Goal: Task Accomplishment & Management: Use online tool/utility

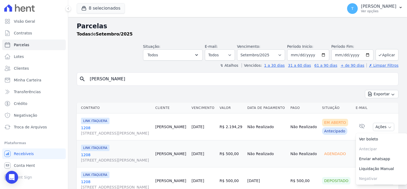
select select
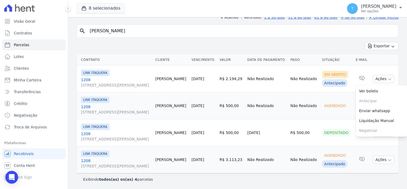
click at [139, 30] on input "Viviane Moreira Morais" at bounding box center [242, 31] width 310 height 11
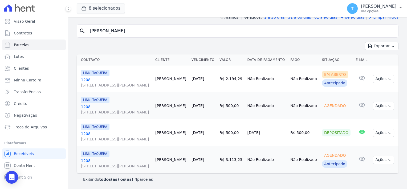
drag, startPoint x: 154, startPoint y: 31, endPoint x: 85, endPoint y: 31, distance: 68.8
click at [85, 31] on div "search Viviane Moreira Morais" at bounding box center [238, 30] width 322 height 13
paste input "Alef Henrique Siqueira"
type input "Alef Henrique Siqueira"
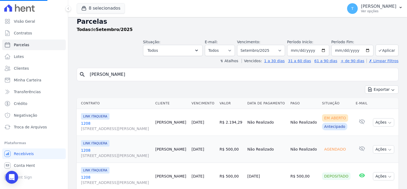
scroll to position [0, 0]
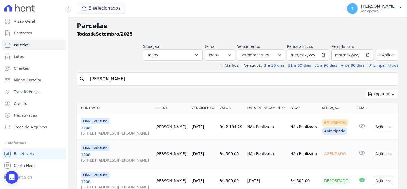
select select
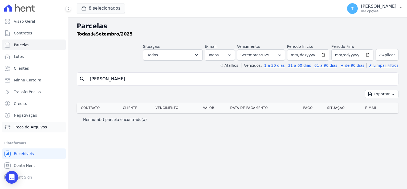
click at [30, 128] on span "Troca de Arquivos" at bounding box center [30, 126] width 33 height 5
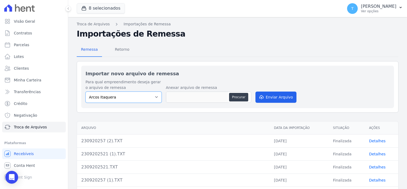
click at [151, 98] on select "Arcos Itaquera ALTOS DE SANTANA Inspire BOSQUE CLUB ARTE VILA MATILDE VISTA 553…" at bounding box center [124, 96] width 76 height 11
select select "f2036c47-f869-4cf7-aa49-d68e524f2024"
click at [86, 91] on select "Arcos Itaquera ALTOS DE SANTANA Inspire BOSQUE CLUB ARTE VILA MATILDE VISTA 553…" at bounding box center [124, 96] width 76 height 11
click at [237, 98] on button "Procurar" at bounding box center [238, 97] width 19 height 9
type input "230920250 (3).TXT"
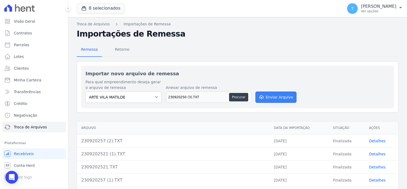
click at [276, 97] on button "Enviar Arquivo" at bounding box center [276, 96] width 41 height 11
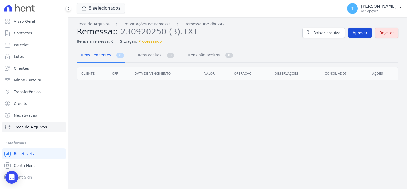
click at [360, 34] on span "Aprovar" at bounding box center [360, 32] width 15 height 5
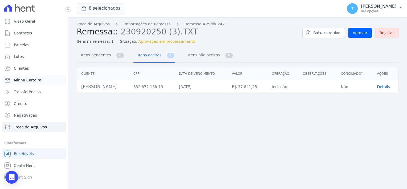
click at [39, 81] on link "Minha Carteira" at bounding box center [34, 80] width 64 height 11
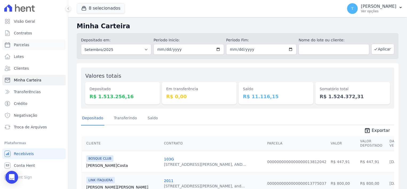
click at [19, 46] on span "Parcelas" at bounding box center [21, 44] width 15 height 5
select select
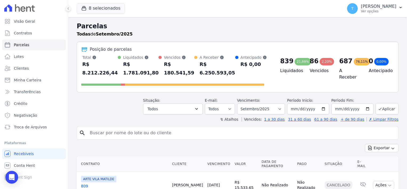
click at [123, 127] on input "search" at bounding box center [242, 132] width 310 height 11
paste input "[PERSON_NAME]"
type input "[PERSON_NAME]"
select select
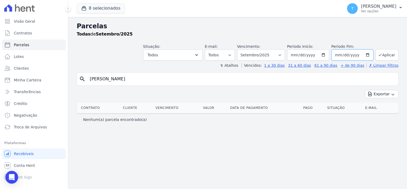
click at [370, 54] on input "[DATE]" at bounding box center [353, 54] width 42 height 11
type input "[DATE]"
click at [381, 54] on icon "submit" at bounding box center [380, 55] width 2 height 2
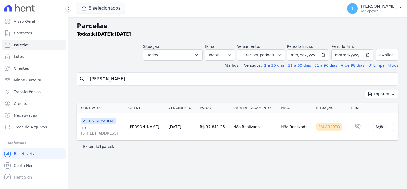
select select
click at [94, 132] on span "Avenida Angélica, 2248, ANDAR 11, Consolação" at bounding box center [102, 132] width 43 height 5
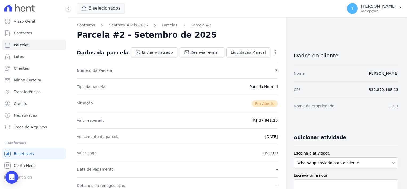
select select
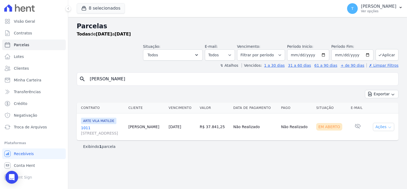
click at [392, 125] on icon "button" at bounding box center [390, 127] width 4 height 4
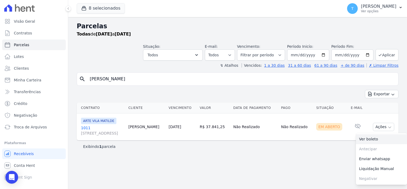
click at [384, 140] on link "Ver boleto" at bounding box center [381, 139] width 51 height 10
click at [14, 178] on icon "Open Intercom Messenger" at bounding box center [12, 177] width 6 height 7
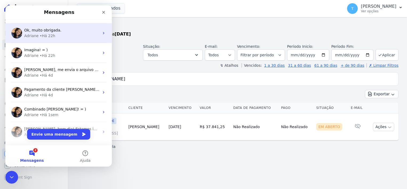
scroll to position [53, 0]
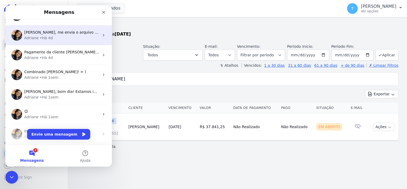
click at [62, 41] on div "Thayna, me envia o arquivo do contrato 711 por favor? 4 parcelas para ambos os …" at bounding box center [58, 35] width 107 height 20
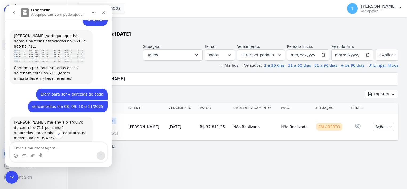
scroll to position [197, 0]
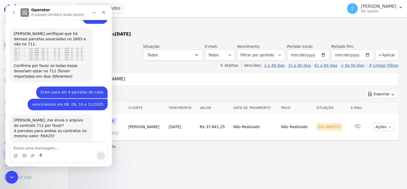
click at [63, 148] on textarea "Envie uma mensagem..." at bounding box center [59, 146] width 98 height 9
type textarea "Sim"
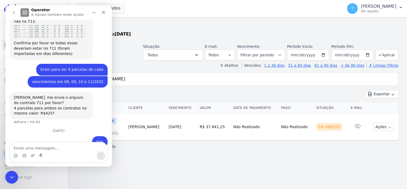
scroll to position [228, 0]
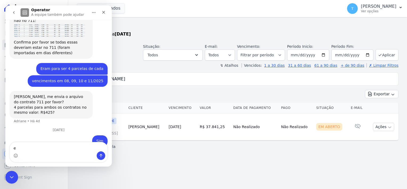
type textarea "e"
type textarea "precisava enviar para o cliente a parcela"
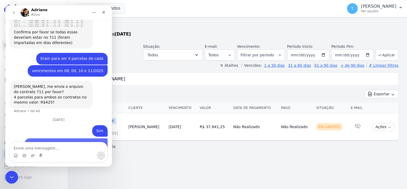
scroll to position [240, 0]
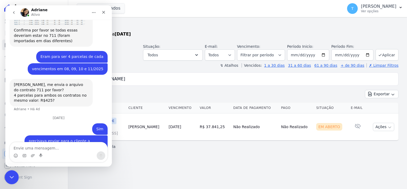
click at [9, 172] on div "Encerramento do Messenger da Intercom" at bounding box center [11, 176] width 13 height 13
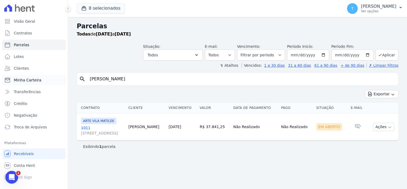
click at [26, 80] on span "Minha Carteira" at bounding box center [27, 79] width 27 height 5
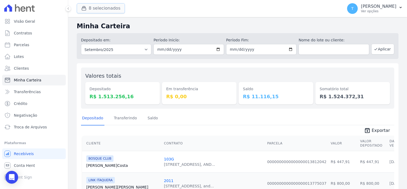
click at [104, 6] on button "8 selecionados" at bounding box center [101, 8] width 48 height 10
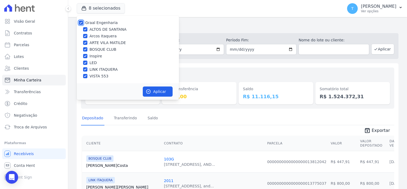
click at [80, 21] on input "Graal Engenharia" at bounding box center [81, 23] width 4 height 4
checkbox input "false"
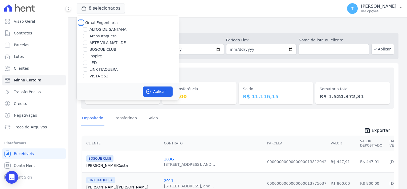
checkbox input "false"
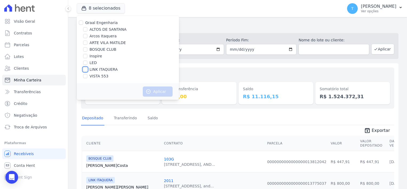
click at [85, 69] on input "LINK ITAQUERA" at bounding box center [85, 69] width 4 height 4
checkbox input "true"
click at [159, 94] on button "Aplicar" at bounding box center [158, 91] width 30 height 10
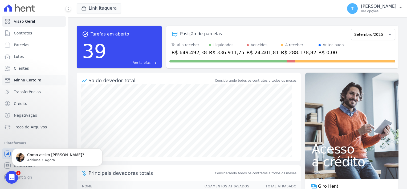
click at [31, 80] on span "Minha Carteira" at bounding box center [27, 79] width 27 height 5
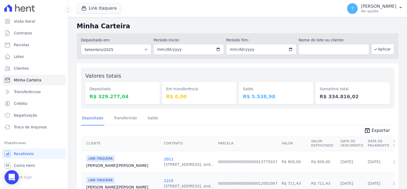
click at [10, 175] on icon "Open Intercom Messenger" at bounding box center [12, 177] width 6 height 7
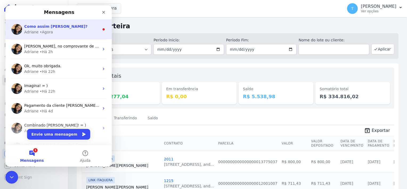
click at [46, 34] on div "• Agora" at bounding box center [46, 32] width 13 height 6
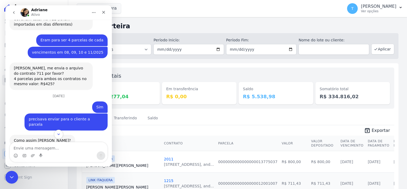
scroll to position [256, 0]
drag, startPoint x: 50, startPoint y: 72, endPoint x: 31, endPoint y: 71, distance: 19.0
click at [31, 71] on div "[PERSON_NAME], me envia o arquivo do contrato 711 por favor? 4 parcelas para am…" at bounding box center [51, 75] width 75 height 21
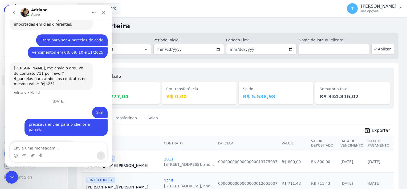
scroll to position [261, 0]
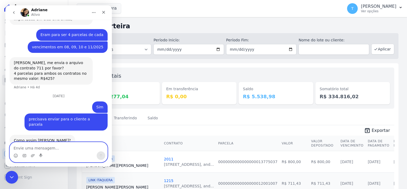
click at [49, 148] on textarea "Envie uma mensagem..." at bounding box center [59, 146] width 98 height 9
type textarea "vou te enviar o arquivo"
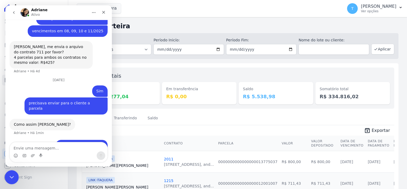
click at [9, 177] on icon "Encerramento do Messenger da Intercom" at bounding box center [11, 176] width 6 height 6
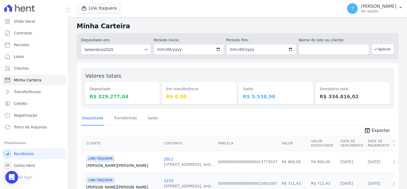
scroll to position [272, 0]
click at [30, 46] on link "Parcelas" at bounding box center [34, 44] width 64 height 11
select select
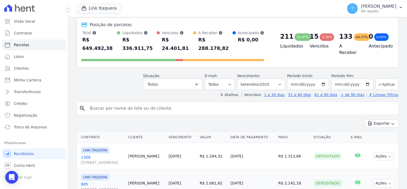
scroll to position [80, 0]
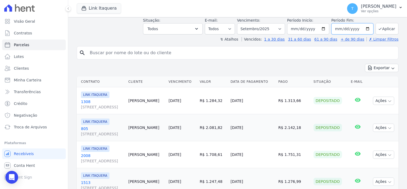
click at [368, 23] on input "[DATE]" at bounding box center [353, 28] width 42 height 11
click at [365, 23] on input "[DATE]" at bounding box center [353, 28] width 42 height 11
type input "2025-12-30"
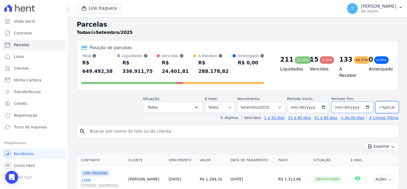
scroll to position [0, 0]
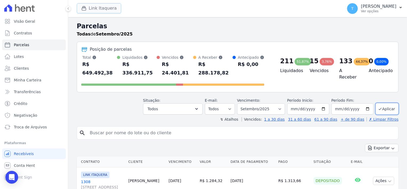
click at [96, 11] on button "Link Itaquera" at bounding box center [99, 8] width 45 height 10
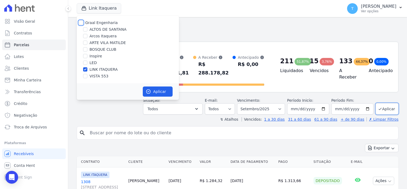
drag, startPoint x: 81, startPoint y: 24, endPoint x: 84, endPoint y: 26, distance: 3.8
click at [81, 24] on input "Graal Engenharia" at bounding box center [81, 23] width 4 height 4
checkbox input "true"
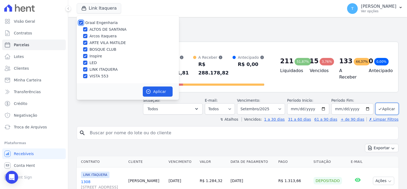
checkbox input "true"
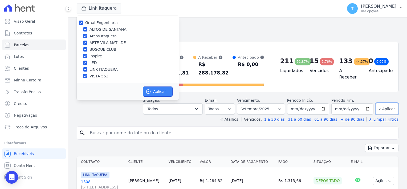
click at [162, 87] on button "Aplicar" at bounding box center [158, 91] width 30 height 10
select select
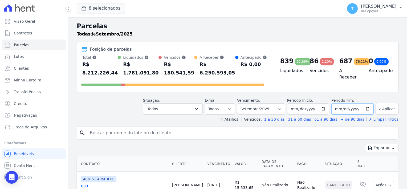
click at [365, 103] on input "[DATE]" at bounding box center [353, 108] width 42 height 11
click at [366, 103] on input "[DATE]" at bounding box center [353, 108] width 42 height 11
type input "2025-12-30"
click at [381, 103] on button "Aplicar" at bounding box center [387, 108] width 23 height 11
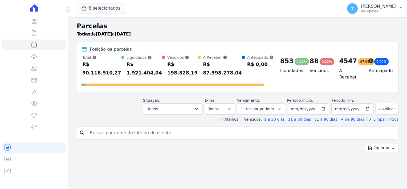
select select
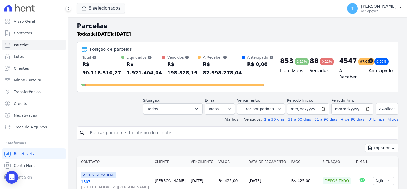
click at [108, 134] on input "search" at bounding box center [242, 132] width 310 height 11
paste input "Vitor Larese"
type input "Vitor Larese"
select select
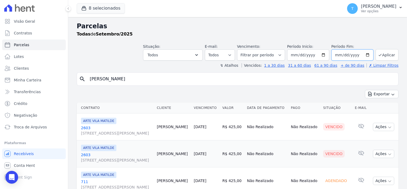
click at [366, 54] on input "[DATE]" at bounding box center [353, 54] width 42 height 11
type input "[DATE]"
click at [384, 54] on button "Aplicar" at bounding box center [387, 54] width 23 height 11
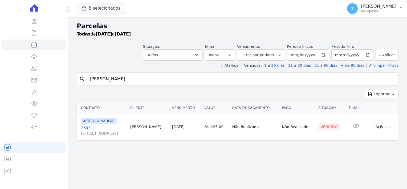
select select
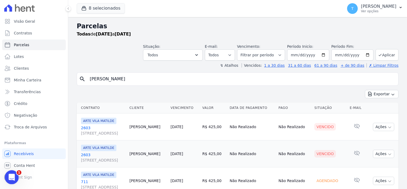
click at [13, 175] on icon "Abertura do Messenger da Intercom" at bounding box center [11, 176] width 9 height 9
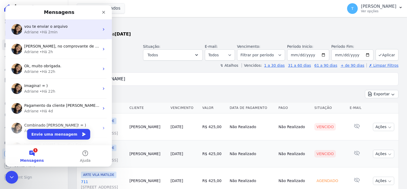
click at [53, 29] on div "• Há 2min" at bounding box center [49, 32] width 18 height 6
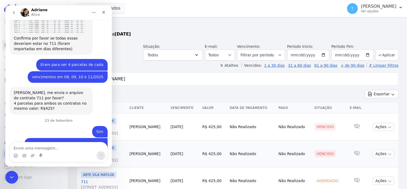
scroll to position [272, 0]
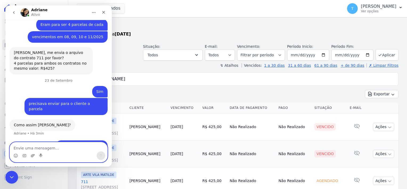
click at [32, 156] on icon "Upload do anexo" at bounding box center [33, 155] width 4 height 4
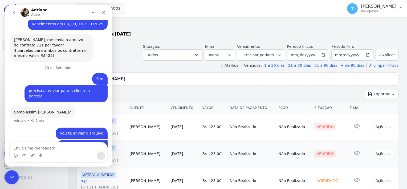
click at [7, 176] on div "Encerramento do Messenger da Intercom" at bounding box center [11, 176] width 13 height 13
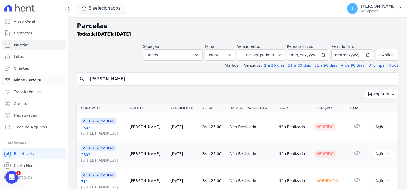
scroll to position [305, 0]
click at [28, 83] on link "Minha Carteira" at bounding box center [34, 80] width 64 height 11
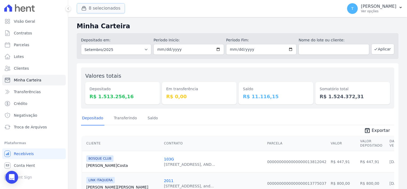
click at [102, 10] on button "8 selecionados" at bounding box center [101, 8] width 48 height 10
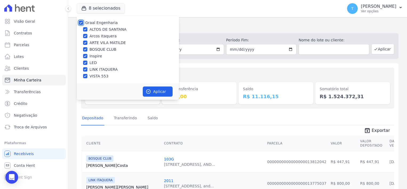
click at [81, 22] on input "Graal Engenharia" at bounding box center [81, 23] width 4 height 4
checkbox input "false"
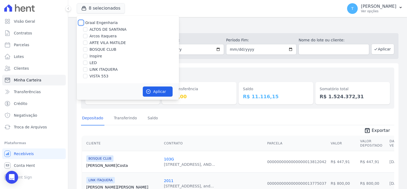
checkbox input "false"
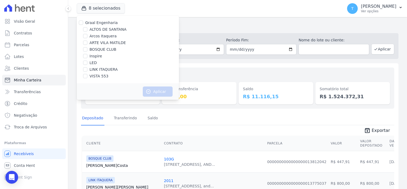
click at [87, 69] on div "LINK ITAQUERA" at bounding box center [128, 70] width 102 height 6
click at [86, 69] on input "LINK ITAQUERA" at bounding box center [85, 69] width 4 height 4
checkbox input "true"
click at [156, 91] on button "Aplicar" at bounding box center [158, 91] width 30 height 10
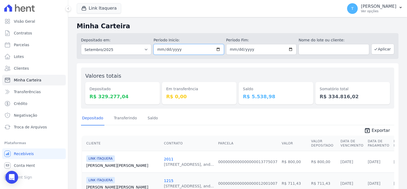
click at [217, 50] on input "[DATE]" at bounding box center [189, 49] width 70 height 11
type input "2025-09-22"
click at [291, 49] on input "[DATE]" at bounding box center [261, 49] width 70 height 11
click at [289, 49] on input "[DATE]" at bounding box center [261, 49] width 70 height 11
type input "[DATE]"
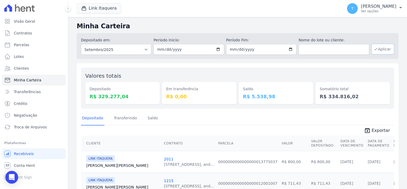
click at [375, 52] on button "Aplicar" at bounding box center [383, 49] width 23 height 11
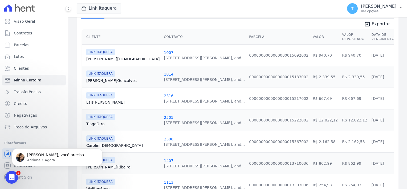
scroll to position [107, 0]
click at [56, 159] on p "Adriane • Agora" at bounding box center [61, 160] width 69 height 5
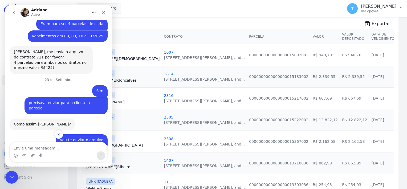
scroll to position [300, 0]
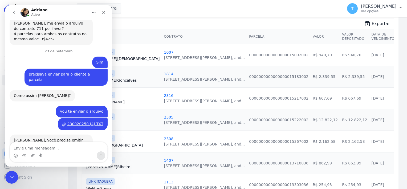
click at [47, 147] on textarea "Envie uma mensagem..." at bounding box center [59, 146] width 98 height 9
type textarea "Sim, quando eu subo ela pela plataforma não registra"
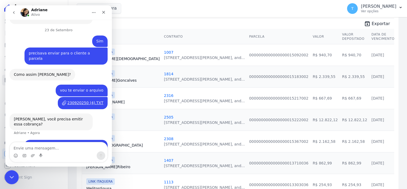
click at [14, 176] on icon "Encerramento do Messenger da Intercom" at bounding box center [11, 176] width 6 height 6
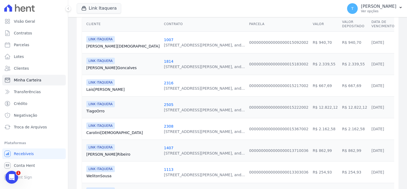
scroll to position [22, 0]
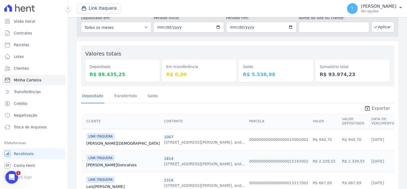
click at [369, 110] on link "unarchive Exportar" at bounding box center [377, 108] width 34 height 7
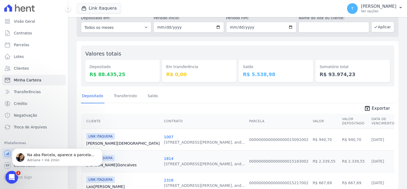
scroll to position [420, 0]
click at [32, 158] on p "Adriane • Há 2min" at bounding box center [61, 160] width 69 height 5
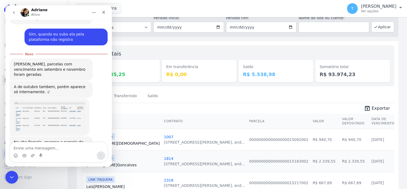
scroll to position [429, 0]
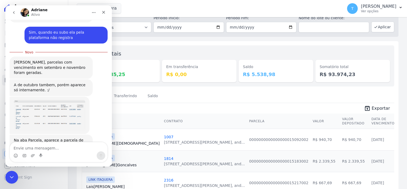
click at [41, 145] on textarea "Envie uma mensagem..." at bounding box center [59, 146] width 98 height 9
type textarea "obrigada"
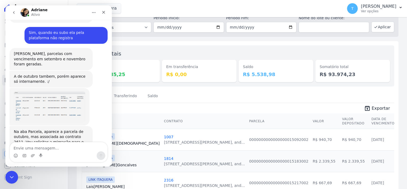
scroll to position [436, 0]
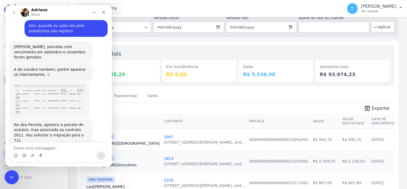
click at [11, 175] on icon "Encerramento do Messenger da Intercom" at bounding box center [11, 176] width 6 height 6
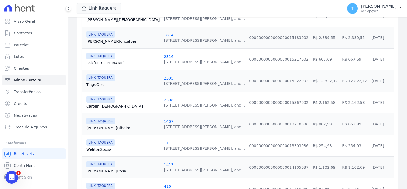
scroll to position [155, 0]
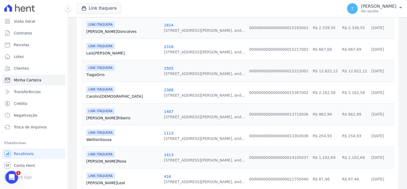
click at [98, 118] on link "Amanda Ribeiro" at bounding box center [122, 117] width 73 height 5
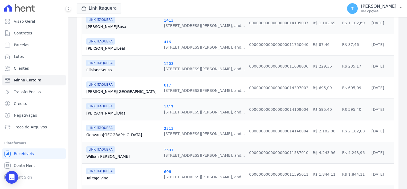
scroll to position [293, 0]
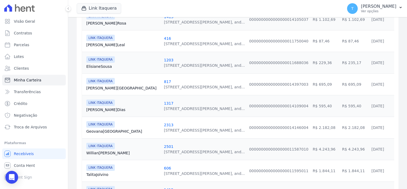
click at [97, 65] on link "Elisiane Sousa" at bounding box center [122, 66] width 73 height 5
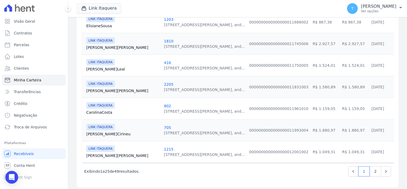
scroll to position [529, 0]
click at [370, 168] on link "2" at bounding box center [375, 171] width 11 height 10
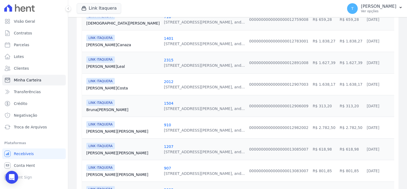
scroll to position [213, 0]
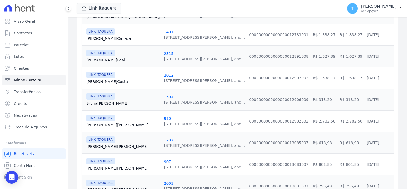
click at [98, 125] on link "Jelson Ferreira" at bounding box center [122, 124] width 73 height 5
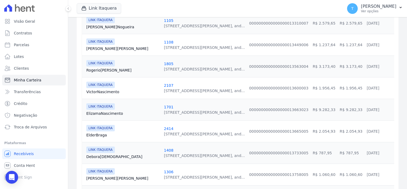
scroll to position [426, 0]
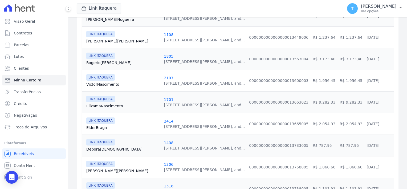
click at [106, 104] on link "Elizama Nascimento" at bounding box center [122, 105] width 73 height 5
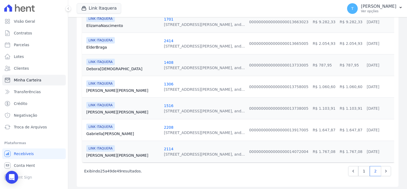
scroll to position [507, 0]
click at [96, 131] on link "Gabriella Silva" at bounding box center [122, 133] width 73 height 5
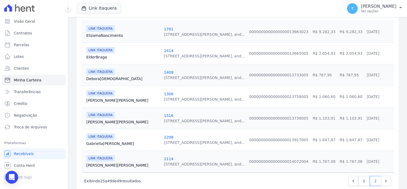
scroll to position [506, 0]
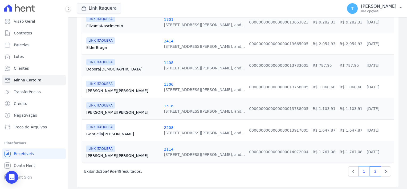
click at [359, 170] on link "1" at bounding box center [363, 171] width 11 height 10
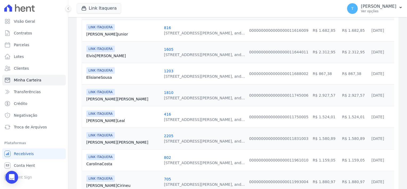
scroll to position [480, 0]
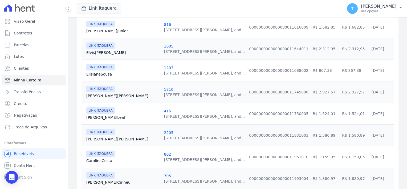
click at [100, 136] on link "Pablo Aquino" at bounding box center [122, 138] width 73 height 5
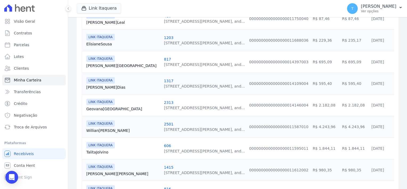
scroll to position [320, 0]
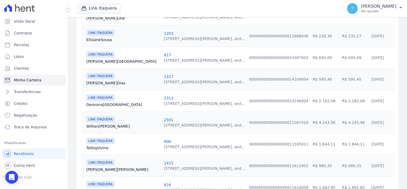
click at [101, 124] on link "Willian Silva" at bounding box center [122, 125] width 73 height 5
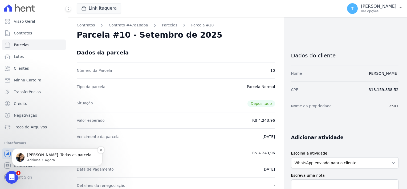
click at [27, 159] on div "Prontinho Thayna. Todas as parcelas estão no 711. ; ) Adriane • Agora" at bounding box center [57, 157] width 83 height 11
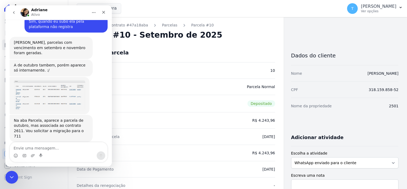
scroll to position [466, 0]
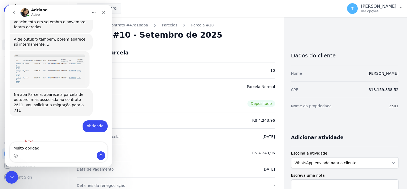
type textarea "Muito obrigada"
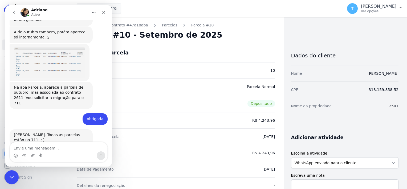
click at [14, 171] on div "Encerramento do Messenger da Intercom" at bounding box center [11, 176] width 13 height 13
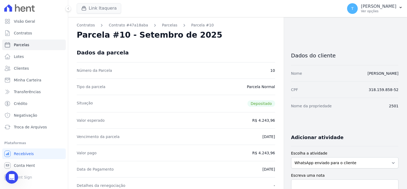
scroll to position [473, 0]
click at [99, 5] on button "Link Itaquera" at bounding box center [99, 8] width 45 height 10
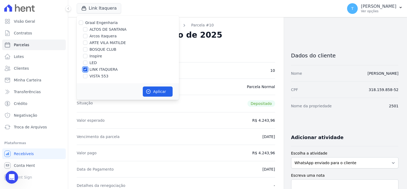
scroll to position [494, 0]
click at [86, 69] on input "LINK ITAQUERA" at bounding box center [85, 69] width 4 height 4
checkbox input "false"
click at [86, 55] on input "Inspire" at bounding box center [85, 56] width 4 height 4
checkbox input "true"
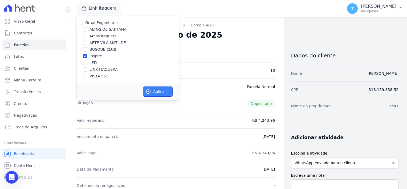
click at [148, 92] on icon "button" at bounding box center [148, 91] width 5 height 5
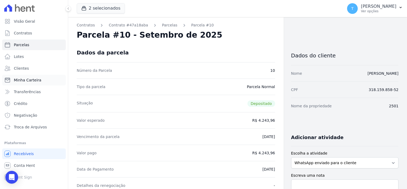
click at [30, 81] on span "Minha Carteira" at bounding box center [27, 79] width 27 height 5
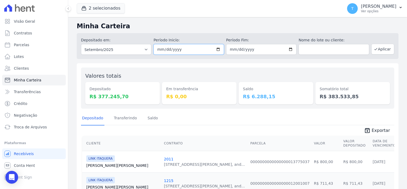
click at [218, 50] on input "[DATE]" at bounding box center [189, 49] width 70 height 11
type input "2025-09-22"
drag, startPoint x: 286, startPoint y: 48, endPoint x: 282, endPoint y: 53, distance: 5.9
click at [286, 48] on input "[DATE]" at bounding box center [261, 49] width 70 height 11
click at [288, 49] on input "2025-09-30" at bounding box center [261, 49] width 70 height 11
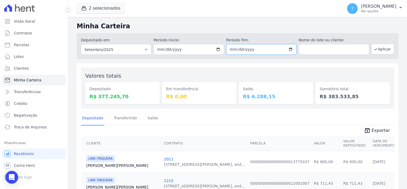
type input "[DATE]"
click at [376, 49] on button "Aplicar" at bounding box center [383, 49] width 23 height 11
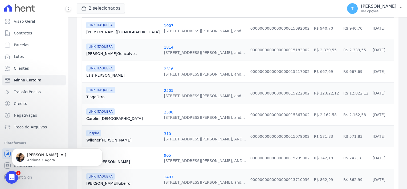
scroll to position [27, 0]
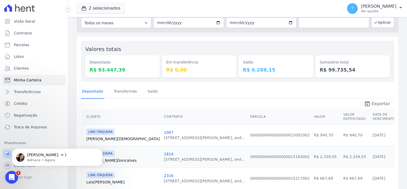
click at [377, 102] on span "Exportar" at bounding box center [381, 103] width 18 height 6
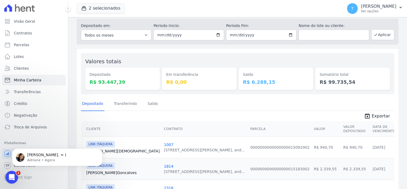
scroll to position [0, 0]
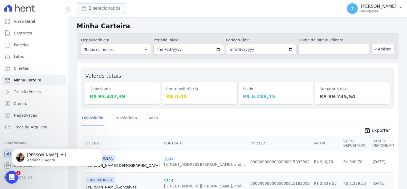
click at [102, 8] on button "2 selecionados" at bounding box center [101, 8] width 48 height 10
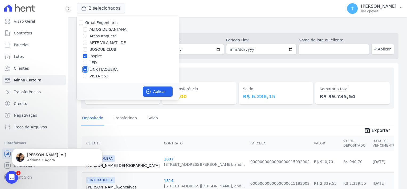
click at [86, 68] on input "LINK ITAQUERA" at bounding box center [85, 69] width 4 height 4
checkbox input "false"
click at [158, 88] on button "Aplicar" at bounding box center [158, 91] width 30 height 10
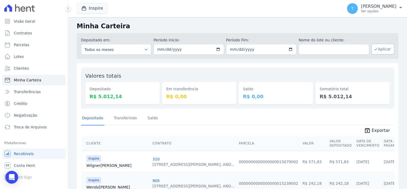
click at [379, 49] on button "Aplicar" at bounding box center [383, 49] width 23 height 11
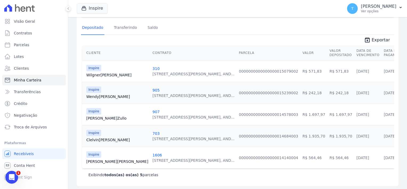
scroll to position [91, 0]
click at [383, 41] on span "Exportar" at bounding box center [381, 39] width 18 height 6
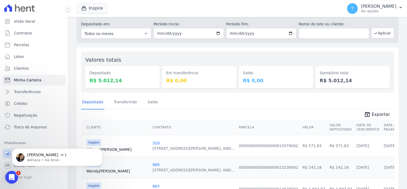
scroll to position [11, 0]
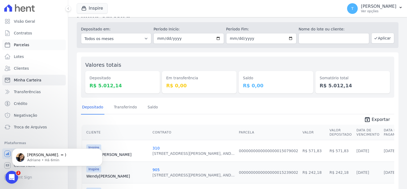
click at [13, 46] on link "Parcelas" at bounding box center [34, 44] width 64 height 11
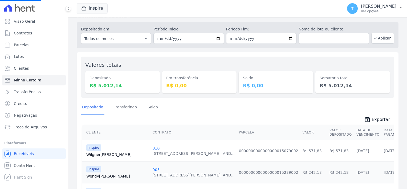
select select
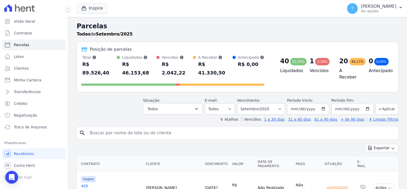
click at [143, 127] on input "search" at bounding box center [242, 132] width 310 height 11
click at [97, 127] on input "search" at bounding box center [242, 132] width 310 height 11
paste input "[PERSON_NAME]"
type input "[PERSON_NAME]"
select select
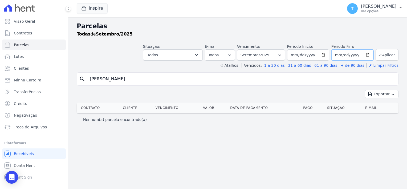
click at [368, 55] on input "[DATE]" at bounding box center [353, 54] width 42 height 11
type input "[DATE]"
click at [387, 58] on button "Aplicar" at bounding box center [387, 54] width 23 height 11
select select
click at [92, 7] on button "Inspire" at bounding box center [92, 8] width 31 height 10
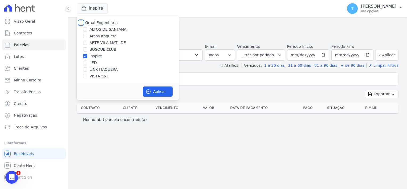
click at [82, 22] on input "Graal Engenharia" at bounding box center [81, 23] width 4 height 4
checkbox input "true"
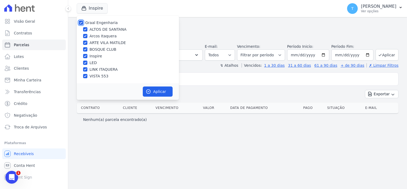
checkbox input "true"
click at [156, 90] on button "Aplicar" at bounding box center [158, 91] width 30 height 10
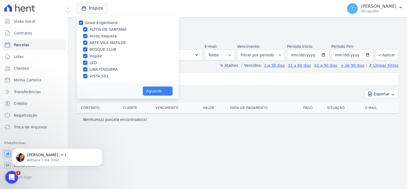
select select
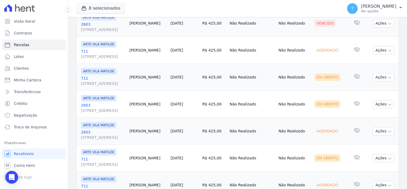
scroll to position [133, 0]
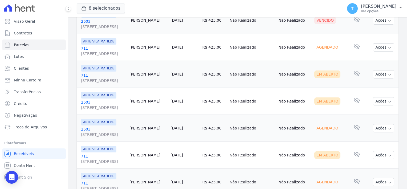
click at [95, 81] on span "[STREET_ADDRESS]" at bounding box center [103, 80] width 44 height 5
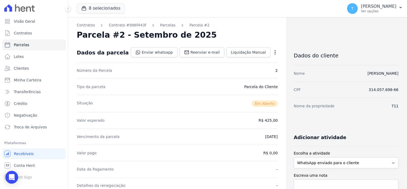
select select
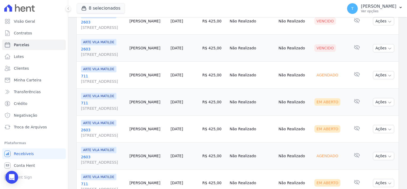
scroll to position [107, 0]
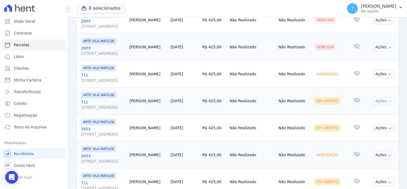
click at [388, 102] on icon "button" at bounding box center [390, 101] width 4 height 4
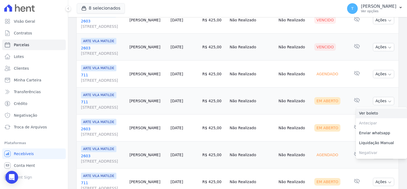
click at [370, 113] on link "Ver boleto" at bounding box center [381, 113] width 51 height 10
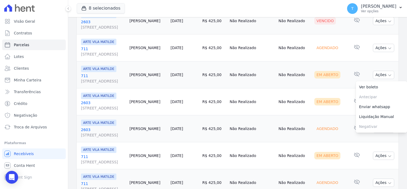
scroll to position [133, 0]
click at [307, 92] on td "Não Realizado" at bounding box center [295, 101] width 36 height 27
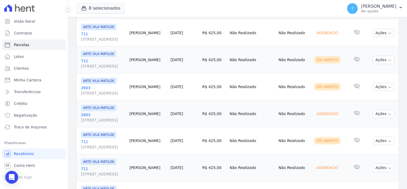
scroll to position [160, 0]
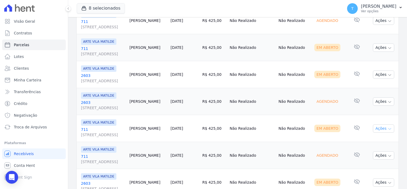
click at [388, 128] on icon "button" at bounding box center [390, 129] width 4 height 4
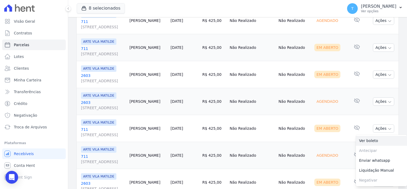
click at [374, 141] on link "Ver boleto" at bounding box center [381, 141] width 51 height 10
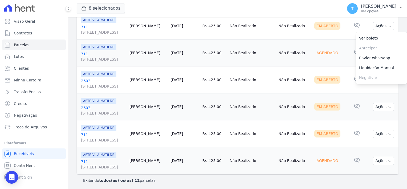
scroll to position [263, 0]
click at [388, 133] on icon "button" at bounding box center [390, 133] width 4 height 4
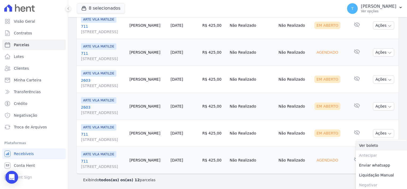
click at [370, 143] on link "Ver boleto" at bounding box center [381, 145] width 51 height 10
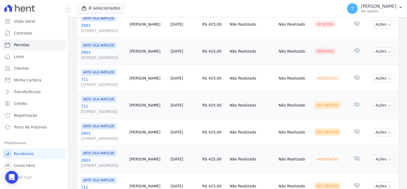
scroll to position [103, 0]
click at [388, 131] on icon "button" at bounding box center [390, 132] width 4 height 4
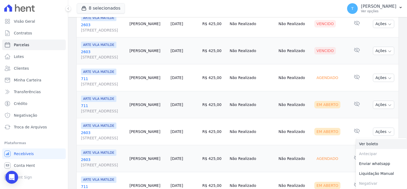
click at [375, 143] on link "Ver boleto" at bounding box center [381, 144] width 51 height 10
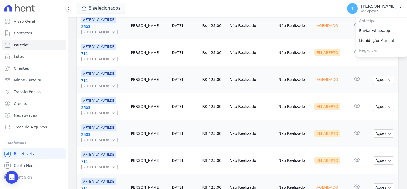
scroll to position [236, 0]
click at [388, 107] on icon "button" at bounding box center [390, 106] width 4 height 4
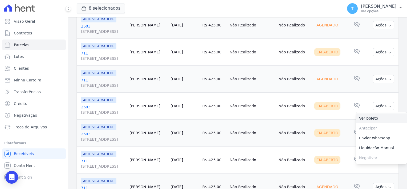
click at [375, 116] on link "Ver boleto" at bounding box center [381, 118] width 51 height 10
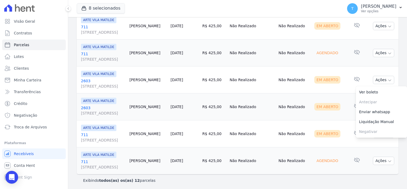
scroll to position [263, 0]
click at [313, 125] on td "Não Realizado" at bounding box center [295, 133] width 36 height 27
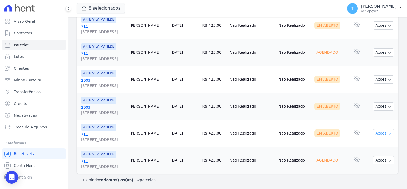
click at [388, 133] on icon "button" at bounding box center [390, 133] width 4 height 4
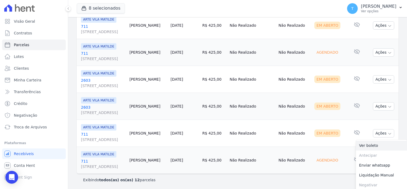
click at [378, 148] on link "Ver boleto" at bounding box center [381, 145] width 51 height 10
click at [310, 144] on td "Não Realizado" at bounding box center [295, 133] width 36 height 27
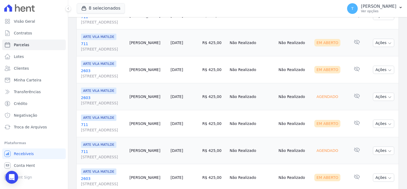
scroll to position [156, 0]
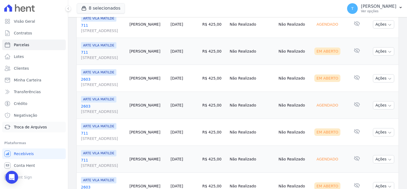
click at [38, 128] on span "Troca de Arquivos" at bounding box center [30, 126] width 33 height 5
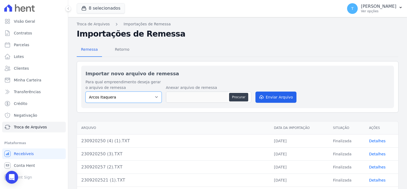
click at [148, 100] on select "Arcos Itaquera ALTOS DE SANTANA Inspire BOSQUE CLUB ARTE VILA MATILDE VISTA 553…" at bounding box center [124, 96] width 76 height 11
select select "f2036c47-f869-4cf7-aa49-d68e524f2024"
click at [86, 91] on select "Arcos Itaquera ALTOS DE SANTANA Inspire BOSQUE CLUB ARTE VILA MATILDE VISTA 553…" at bounding box center [124, 96] width 76 height 11
click at [242, 95] on button "Procurar" at bounding box center [238, 97] width 19 height 9
type input "230920250 (5).TXT"
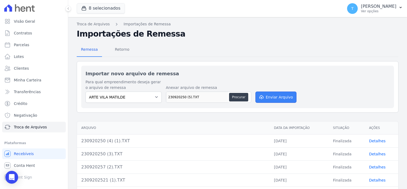
click at [273, 98] on button "Enviar Arquivo" at bounding box center [276, 96] width 41 height 11
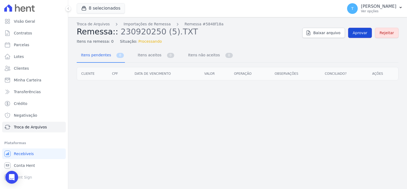
click at [360, 33] on span "Aprovar" at bounding box center [360, 32] width 15 height 5
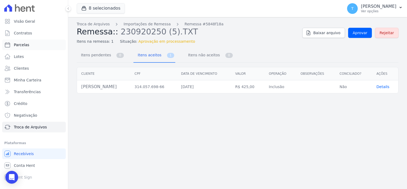
click at [25, 47] on span "Parcelas" at bounding box center [21, 44] width 15 height 5
select select
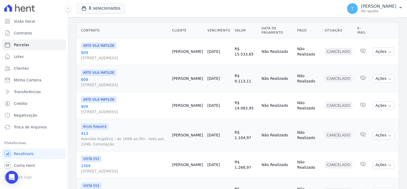
scroll to position [53, 0]
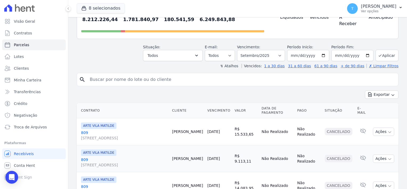
click at [127, 74] on input "search" at bounding box center [242, 79] width 310 height 11
paste input "[PERSON_NAME]"
type input "[PERSON_NAME]"
select select
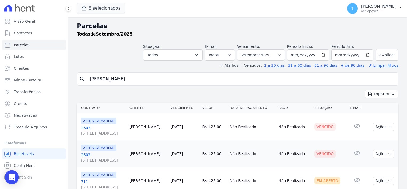
click at [9, 175] on icon "Open Intercom Messenger" at bounding box center [12, 177] width 6 height 7
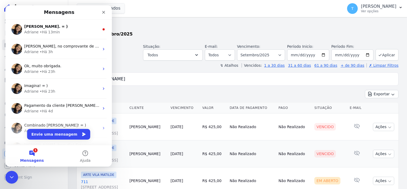
click at [63, 33] on div "Adriane • Há 13min" at bounding box center [61, 32] width 75 height 6
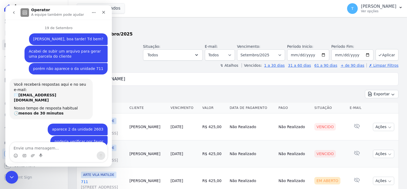
scroll to position [13, 0]
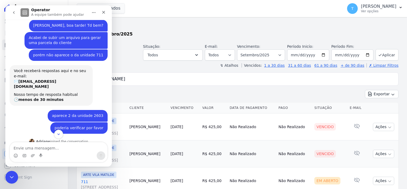
click at [44, 147] on textarea "Envie uma mensagem..." at bounding box center [59, 146] width 98 height 9
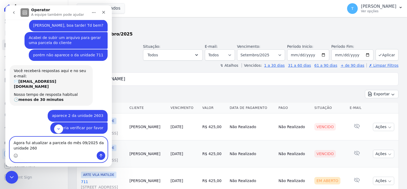
type textarea "Agora fui atualizar a parcela do mês 09/2025 da unidade 2603"
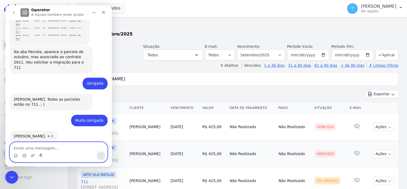
scroll to position [510, 0]
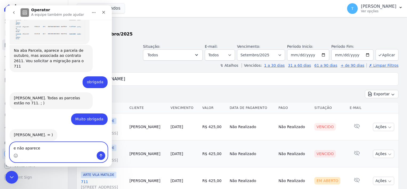
type textarea "e não apareceu"
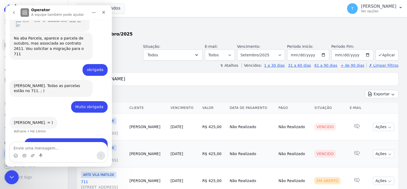
click at [11, 178] on icon "Encerramento do Messenger da Intercom" at bounding box center [11, 176] width 6 height 6
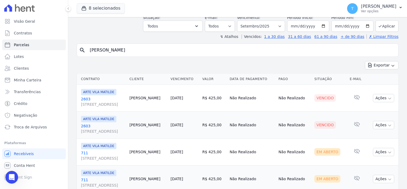
scroll to position [0, 0]
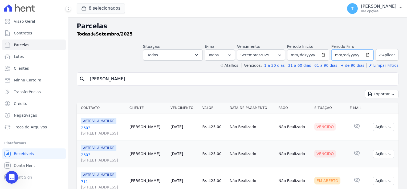
click at [364, 54] on input "2025-09-30" at bounding box center [353, 54] width 42 height 11
type input "[DATE]"
click at [385, 55] on button "Aplicar" at bounding box center [387, 54] width 23 height 11
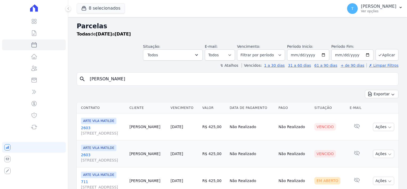
select select
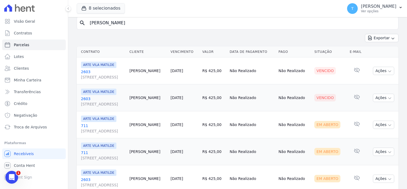
scroll to position [53, 0]
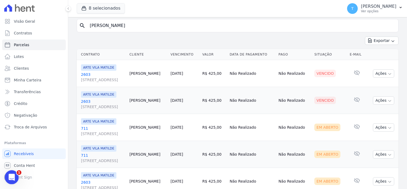
click at [11, 178] on icon "Abertura do Messenger da Intercom" at bounding box center [11, 176] width 9 height 9
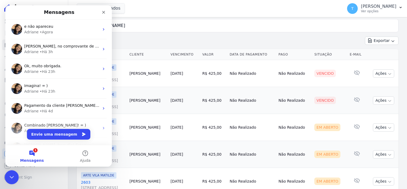
scroll to position [0, 0]
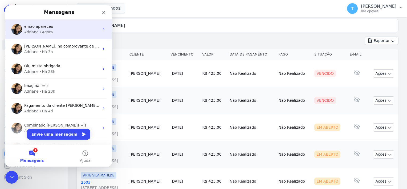
click at [62, 30] on div "Adriane • Agora" at bounding box center [61, 32] width 75 height 6
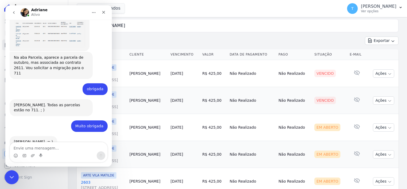
scroll to position [522, 0]
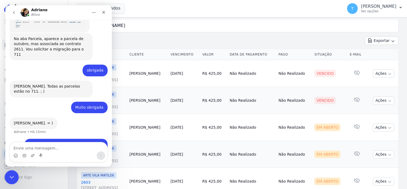
click at [13, 177] on icon "Encerramento do Messenger da Intercom" at bounding box center [11, 176] width 6 height 6
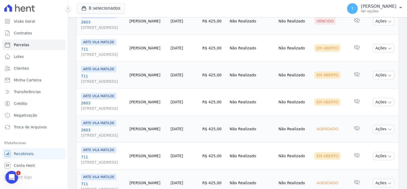
scroll to position [133, 0]
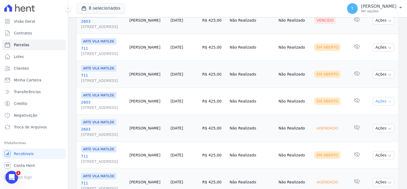
click at [389, 101] on icon "button" at bounding box center [390, 101] width 3 height 1
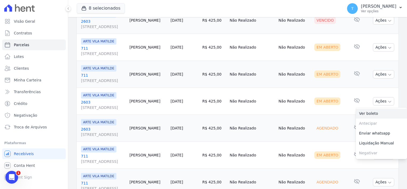
click at [375, 111] on link "Ver boleto" at bounding box center [381, 113] width 51 height 10
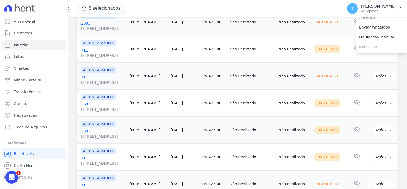
scroll to position [240, 0]
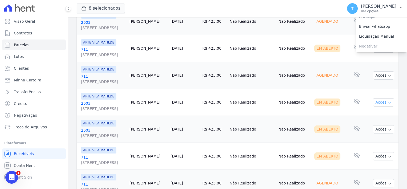
click at [388, 102] on icon "button" at bounding box center [390, 102] width 4 height 4
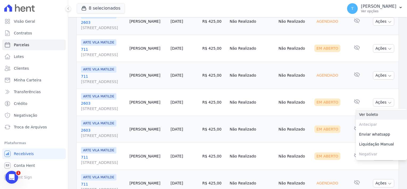
click at [372, 114] on link "Ver boleto" at bounding box center [381, 115] width 51 height 10
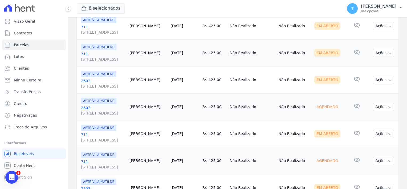
scroll to position [160, 0]
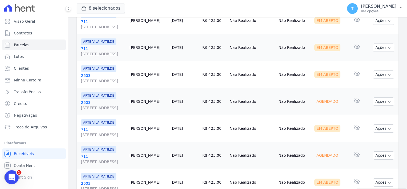
click at [13, 174] on icon "Abertura do Messenger da Intercom" at bounding box center [11, 176] width 9 height 9
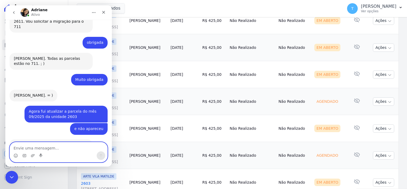
scroll to position [550, 0]
click at [54, 146] on textarea "Envie uma mensagem..." at bounding box center [59, 146] width 98 height 9
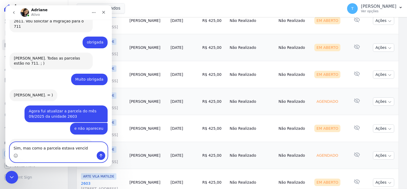
type textarea "Sim, mas como a parcela estava vencida"
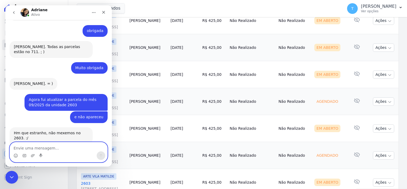
scroll to position [566, 0]
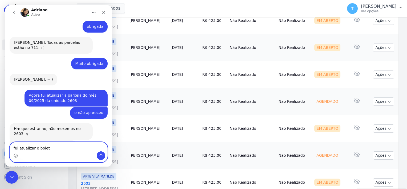
type textarea "fui atualizar o boleto"
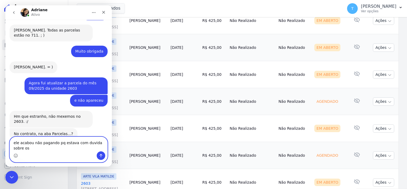
scroll to position [584, 0]
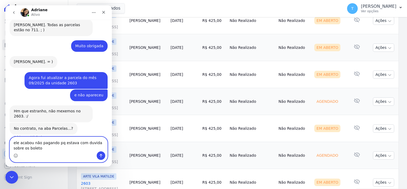
type textarea "ele acabou não pagando pq estava com duvida sobre os boletos"
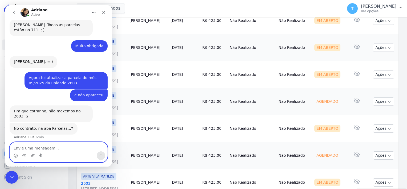
scroll to position [596, 0]
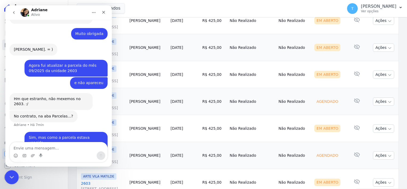
click at [13, 175] on icon "Encerramento do Messenger da Intercom" at bounding box center [11, 176] width 6 height 6
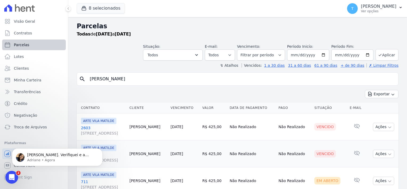
scroll to position [622, 0]
click at [24, 159] on img "message notification from Adriane, Há 1min. Certo Thayna. Verifiquei e a parcel…" at bounding box center [20, 157] width 9 height 9
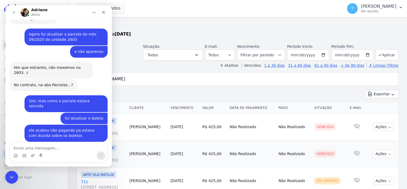
scroll to position [631, 0]
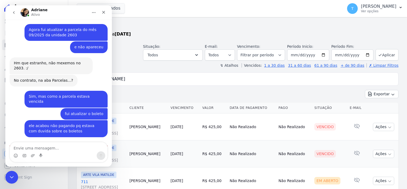
click at [48, 145] on textarea "Envie uma mensagem..." at bounding box center [59, 146] width 98 height 9
type textarea "eu subi o arquivo, deu certo a inclusã"
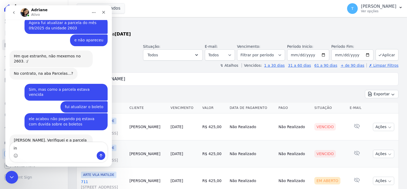
type textarea "i"
type textarea "mas [PERSON_NAME] aparece o boleto para imperssao"
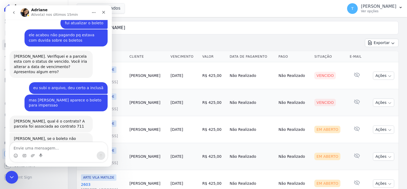
scroll to position [53, 0]
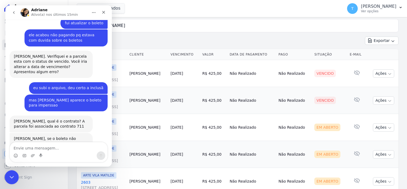
click at [9, 175] on icon "Encerramento do Messenger da Intercom" at bounding box center [11, 176] width 6 height 6
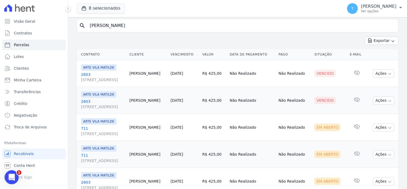
click at [9, 174] on icon "Abertura do Messenger da Intercom" at bounding box center [11, 176] width 9 height 9
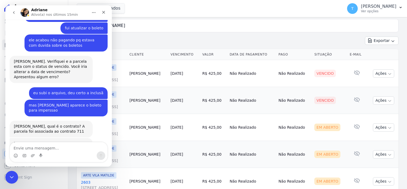
scroll to position [722, 0]
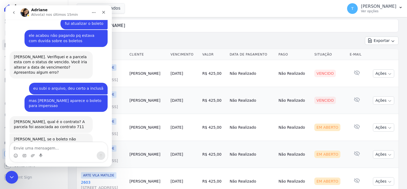
click at [43, 146] on textarea "Envie uma mensagem..." at bounding box center [59, 146] width 98 height 9
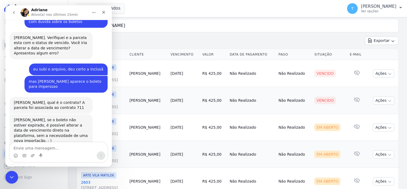
scroll to position [743, 0]
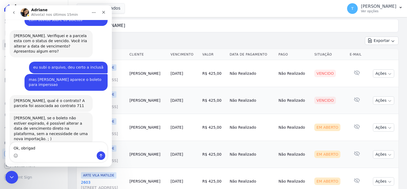
type textarea "Ok, obrigada"
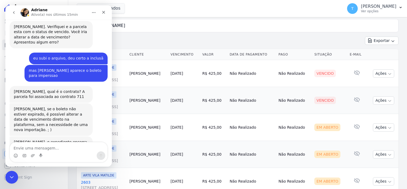
scroll to position [755, 0]
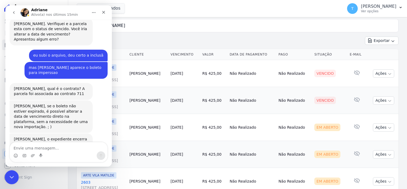
click at [10, 179] on icon "Encerramento do Messenger da Intercom" at bounding box center [11, 176] width 6 height 6
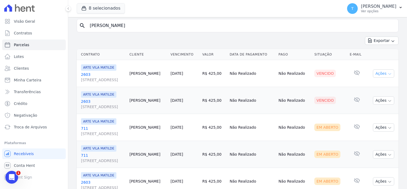
click at [386, 76] on button "Ações" at bounding box center [383, 73] width 21 height 8
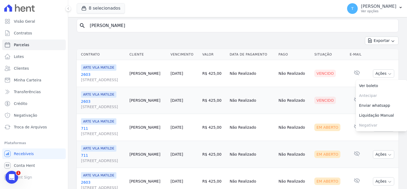
click at [91, 79] on span "[STREET_ADDRESS]" at bounding box center [103, 79] width 44 height 5
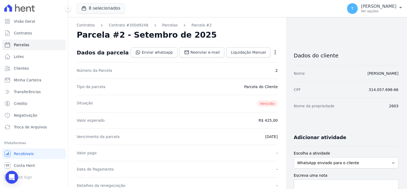
click at [271, 54] on div "Open options Alterar Cancelar Cobrança Cancelar boleto Você está prestes a canc…" at bounding box center [274, 52] width 7 height 9
click at [273, 54] on icon "button" at bounding box center [275, 52] width 5 height 5
click at [263, 26] on nav "Contratos Contrato #350d9248 [GEOGRAPHIC_DATA] Parcela #2" at bounding box center [177, 25] width 201 height 6
click at [10, 178] on icon "Open Intercom Messenger" at bounding box center [12, 177] width 6 height 7
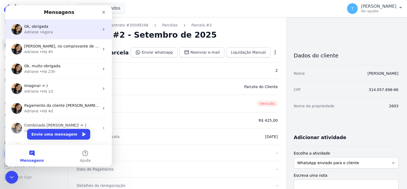
click at [40, 32] on div "• Agora" at bounding box center [46, 32] width 13 height 6
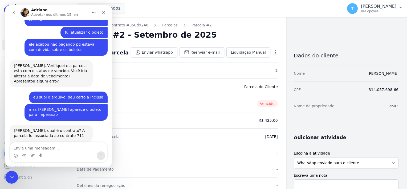
scroll to position [755, 0]
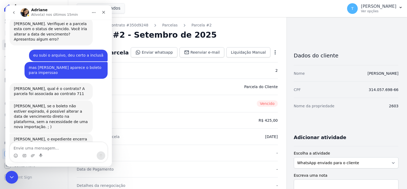
click at [55, 147] on textarea "Envie uma mensagem..." at bounding box center [59, 146] width 98 height 9
type textarea "Amanhã vc me mostra como faezr por favor"
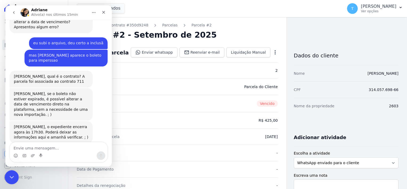
click at [9, 175] on icon "Encerramento do Messenger da Intercom" at bounding box center [11, 176] width 6 height 6
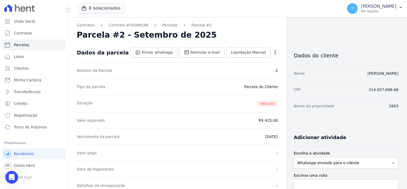
scroll to position [767, 0]
select select
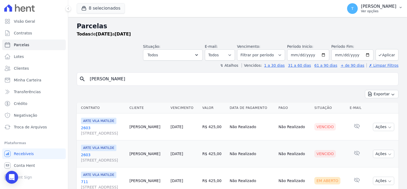
click at [398, 9] on button "T [PERSON_NAME] Ver opções" at bounding box center [375, 8] width 64 height 15
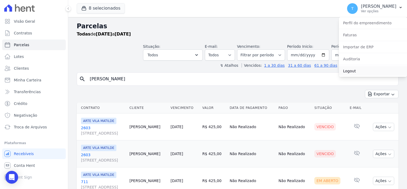
click at [358, 72] on link "Logout" at bounding box center [373, 71] width 68 height 10
